Goal: Task Accomplishment & Management: Use online tool/utility

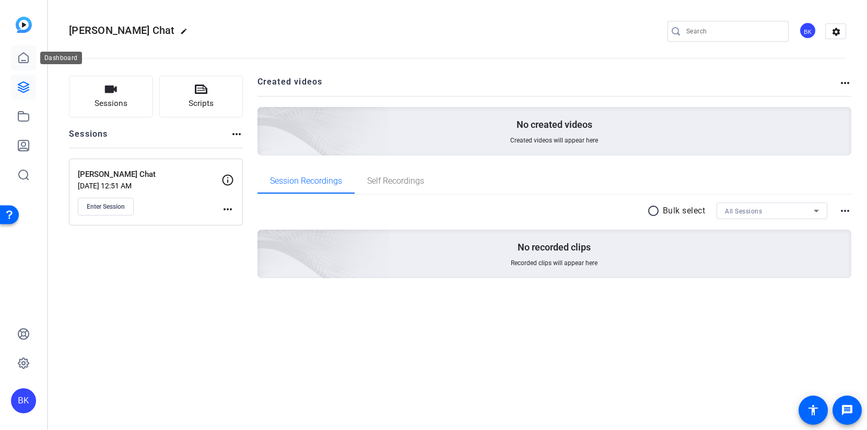
click at [27, 61] on icon at bounding box center [23, 58] width 13 height 13
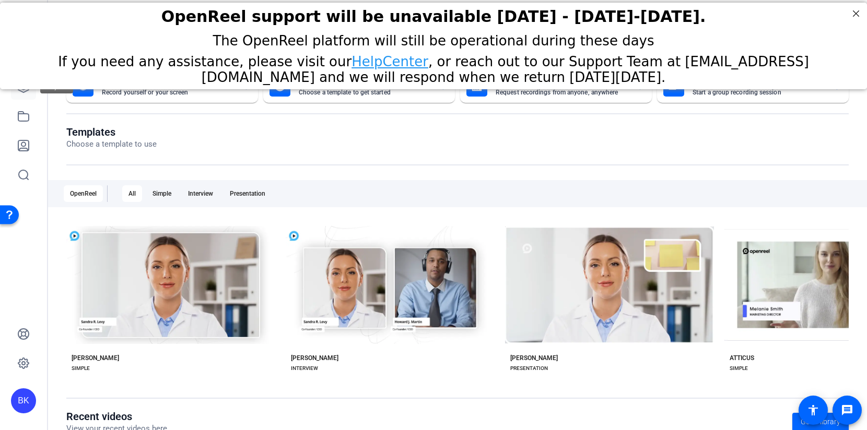
click at [27, 92] on icon at bounding box center [23, 87] width 13 height 13
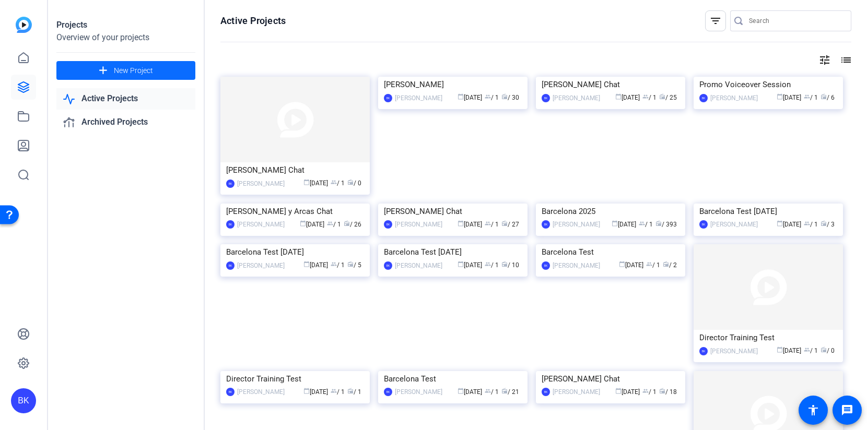
click at [126, 69] on span "New Project" at bounding box center [133, 70] width 39 height 11
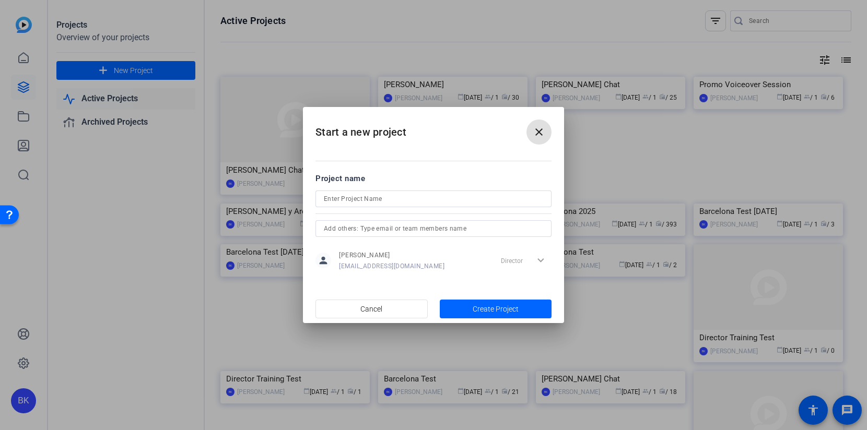
click at [334, 200] on input at bounding box center [433, 199] width 219 height 13
type input "Robert's AMA"
click at [504, 311] on span "Create Project" at bounding box center [496, 309] width 46 height 11
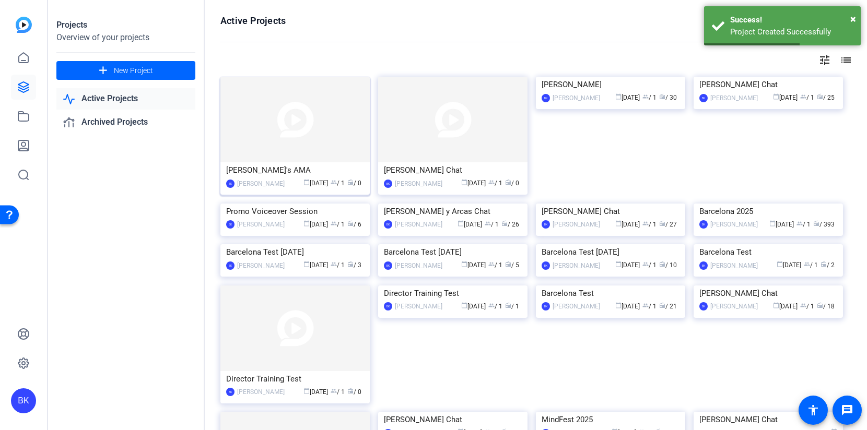
click at [328, 137] on img at bounding box center [294, 120] width 149 height 86
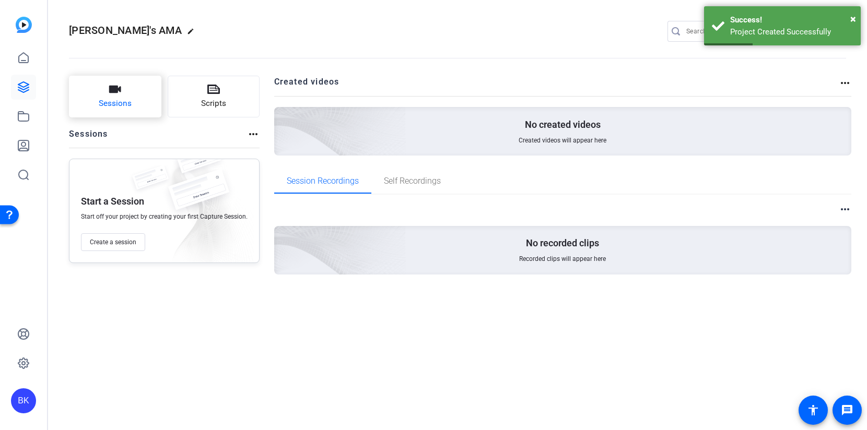
click at [113, 106] on span "Sessions" at bounding box center [115, 104] width 33 height 12
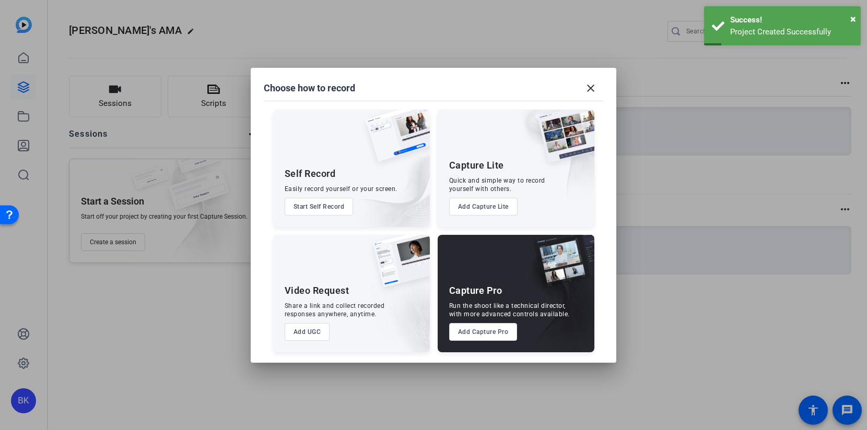
click at [458, 338] on button "Add Capture Pro" at bounding box center [483, 332] width 68 height 18
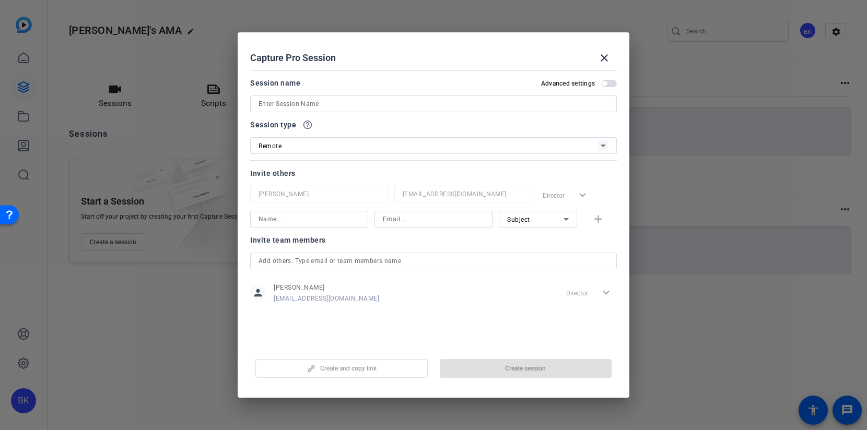
click at [368, 143] on div "Remote" at bounding box center [429, 145] width 340 height 13
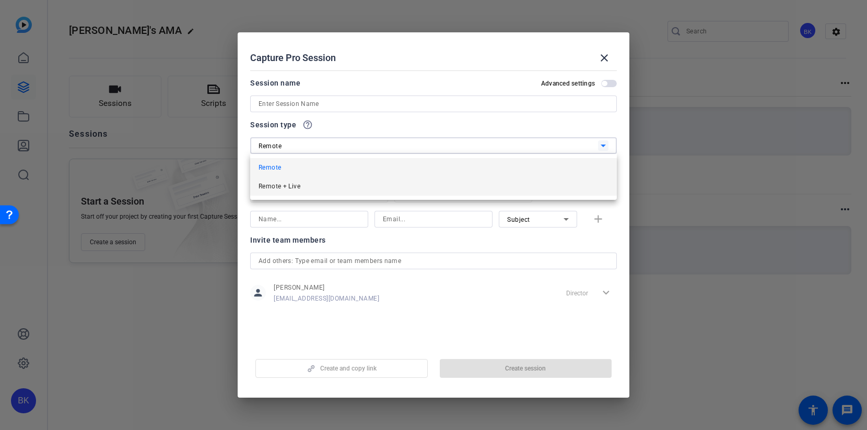
click at [356, 181] on mat-option "Remote + Live" at bounding box center [433, 186] width 367 height 19
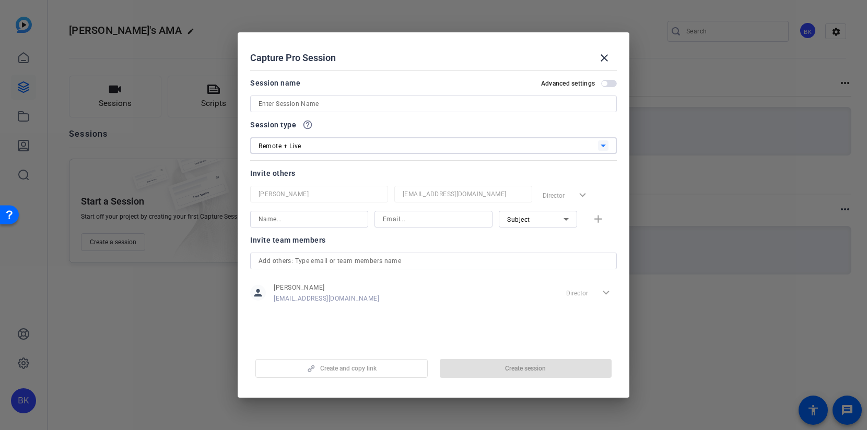
click at [351, 102] on input at bounding box center [434, 104] width 350 height 13
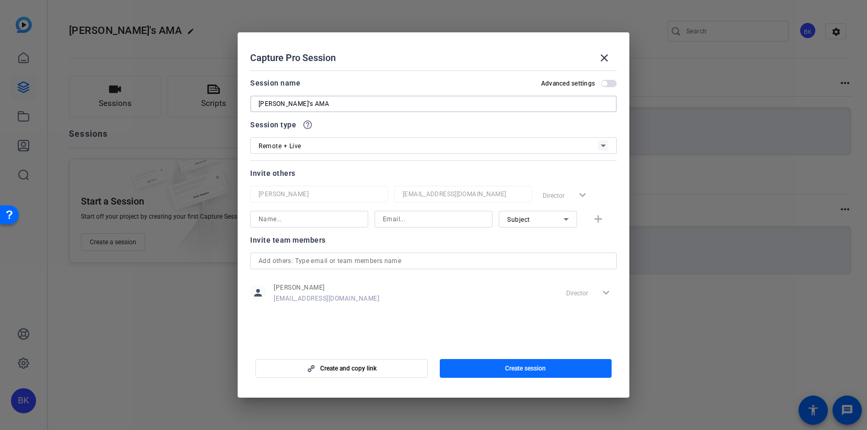
type input "Robert's AMA"
click at [518, 376] on span "button" at bounding box center [526, 368] width 172 height 25
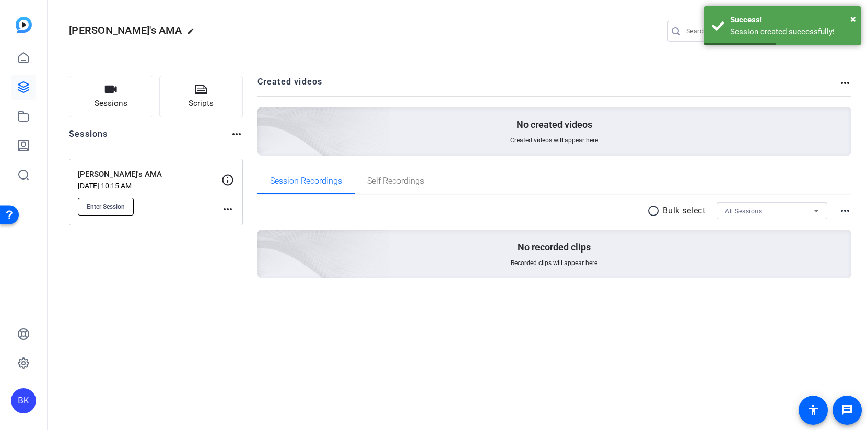
click at [117, 206] on span "Enter Session" at bounding box center [106, 207] width 38 height 8
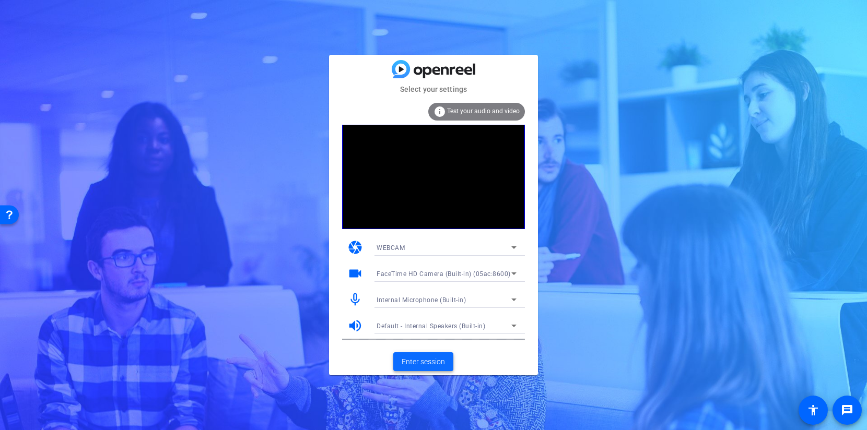
click at [421, 365] on span "Enter session" at bounding box center [423, 362] width 43 height 11
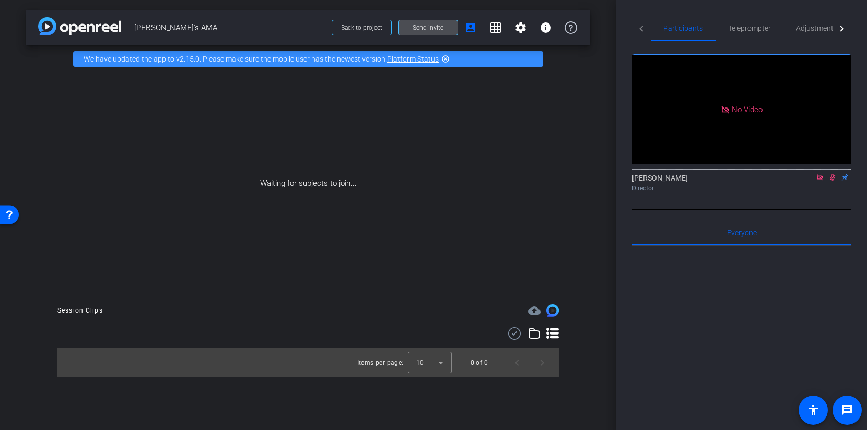
click at [437, 27] on span "Send invite" at bounding box center [428, 28] width 31 height 8
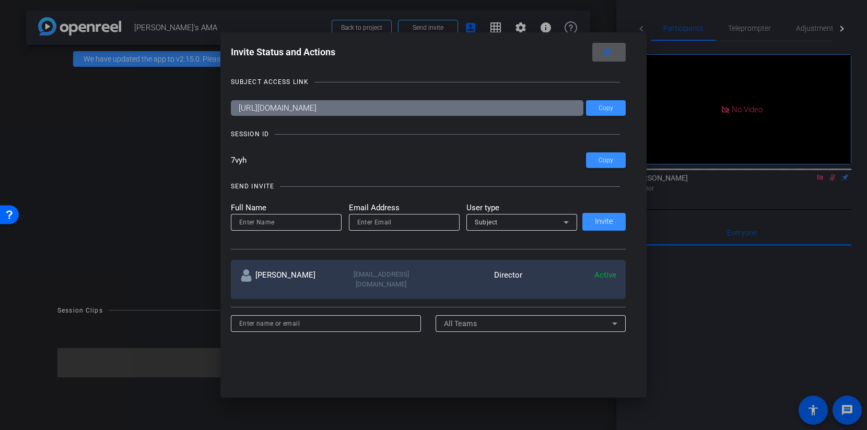
click at [299, 225] on input at bounding box center [286, 222] width 94 height 13
type input "Emily Lombardo"
